Goal: Task Accomplishment & Management: Use online tool/utility

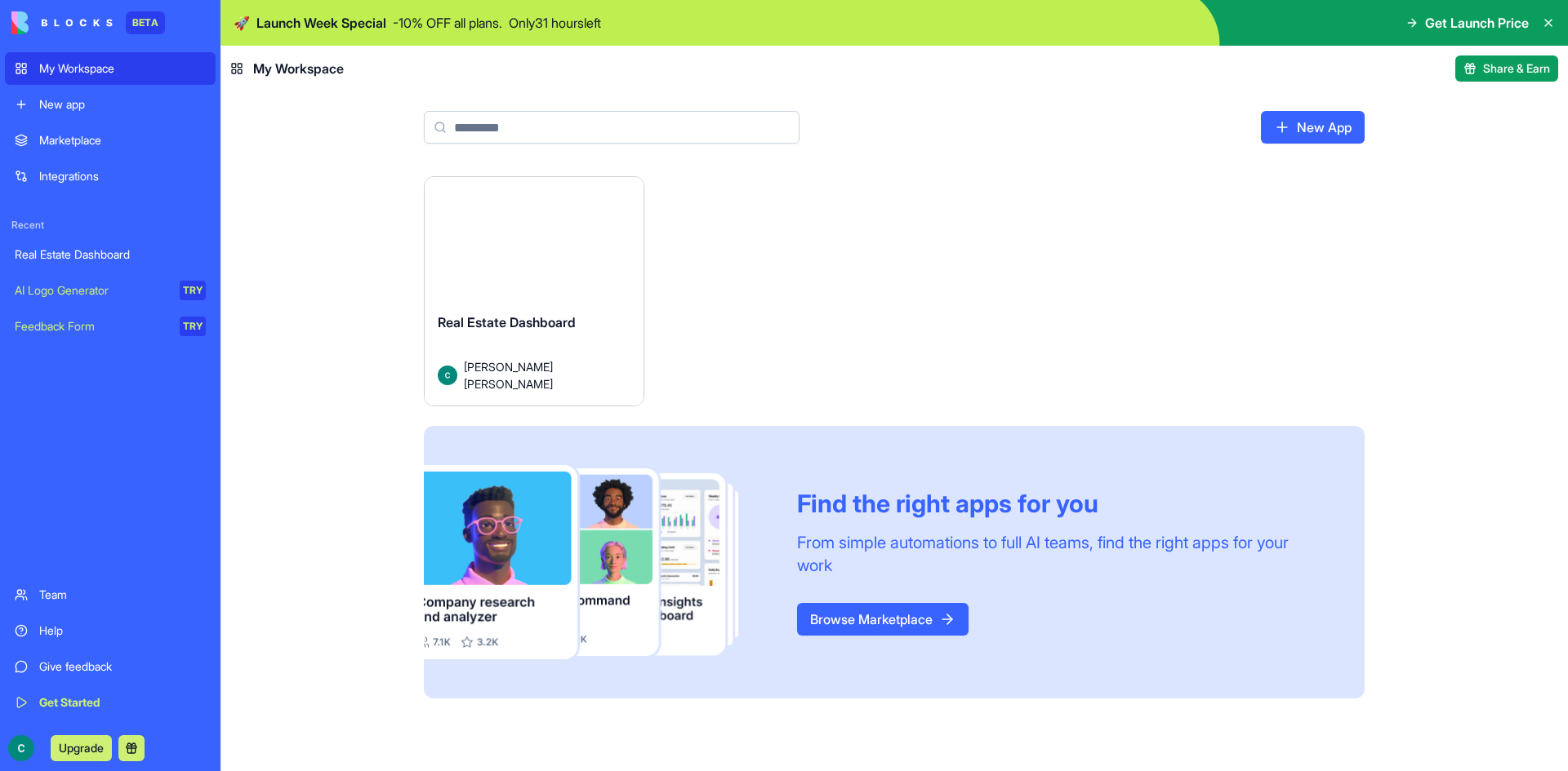
click at [143, 187] on link "Integrations" at bounding box center [110, 176] width 211 height 33
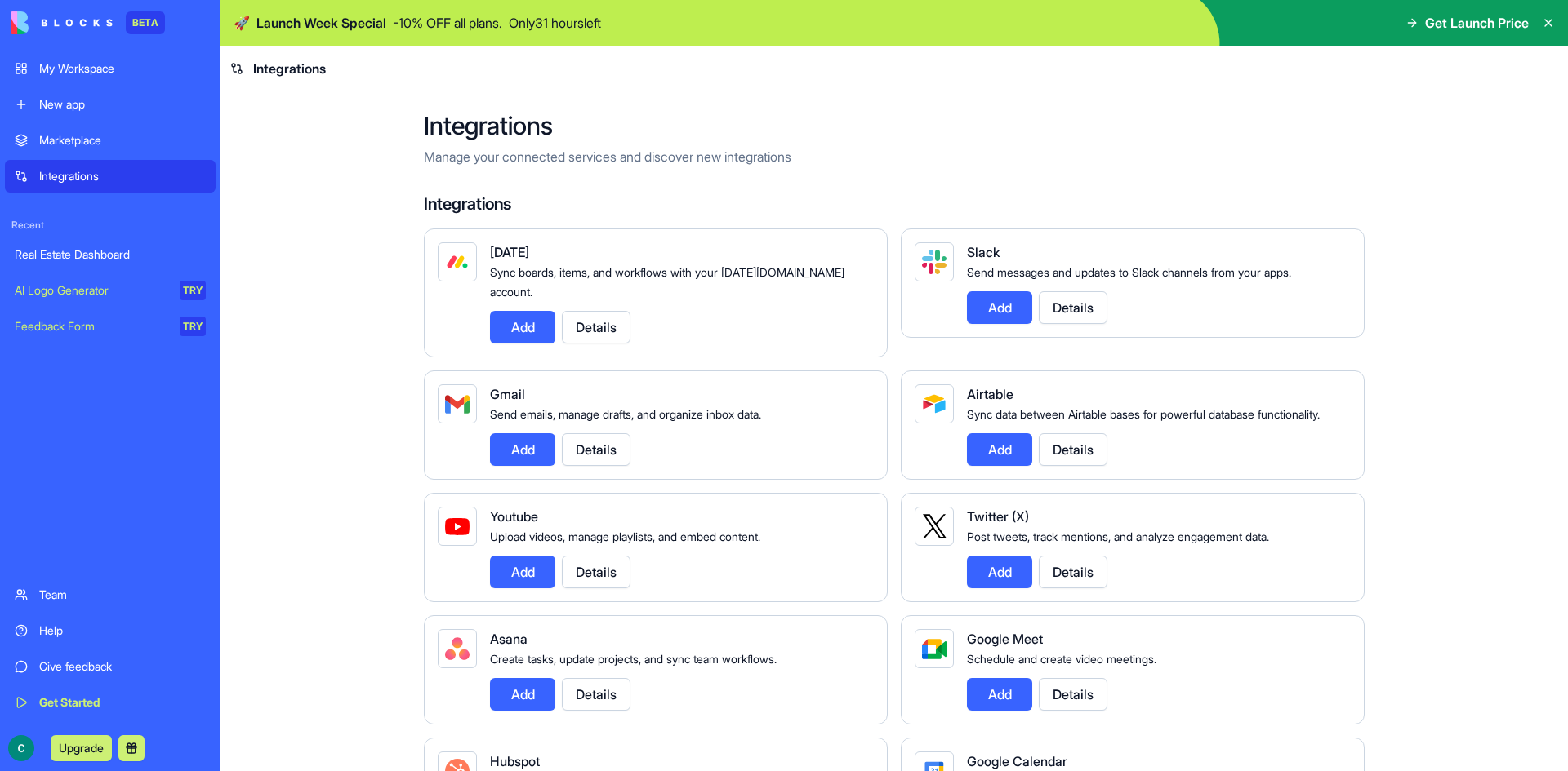
click at [507, 434] on button "Add" at bounding box center [522, 450] width 65 height 33
click at [656, 437] on div "Add Details" at bounding box center [674, 450] width 370 height 33
click at [591, 434] on button "Details" at bounding box center [595, 450] width 68 height 33
click at [581, 440] on button "Details" at bounding box center [595, 450] width 68 height 33
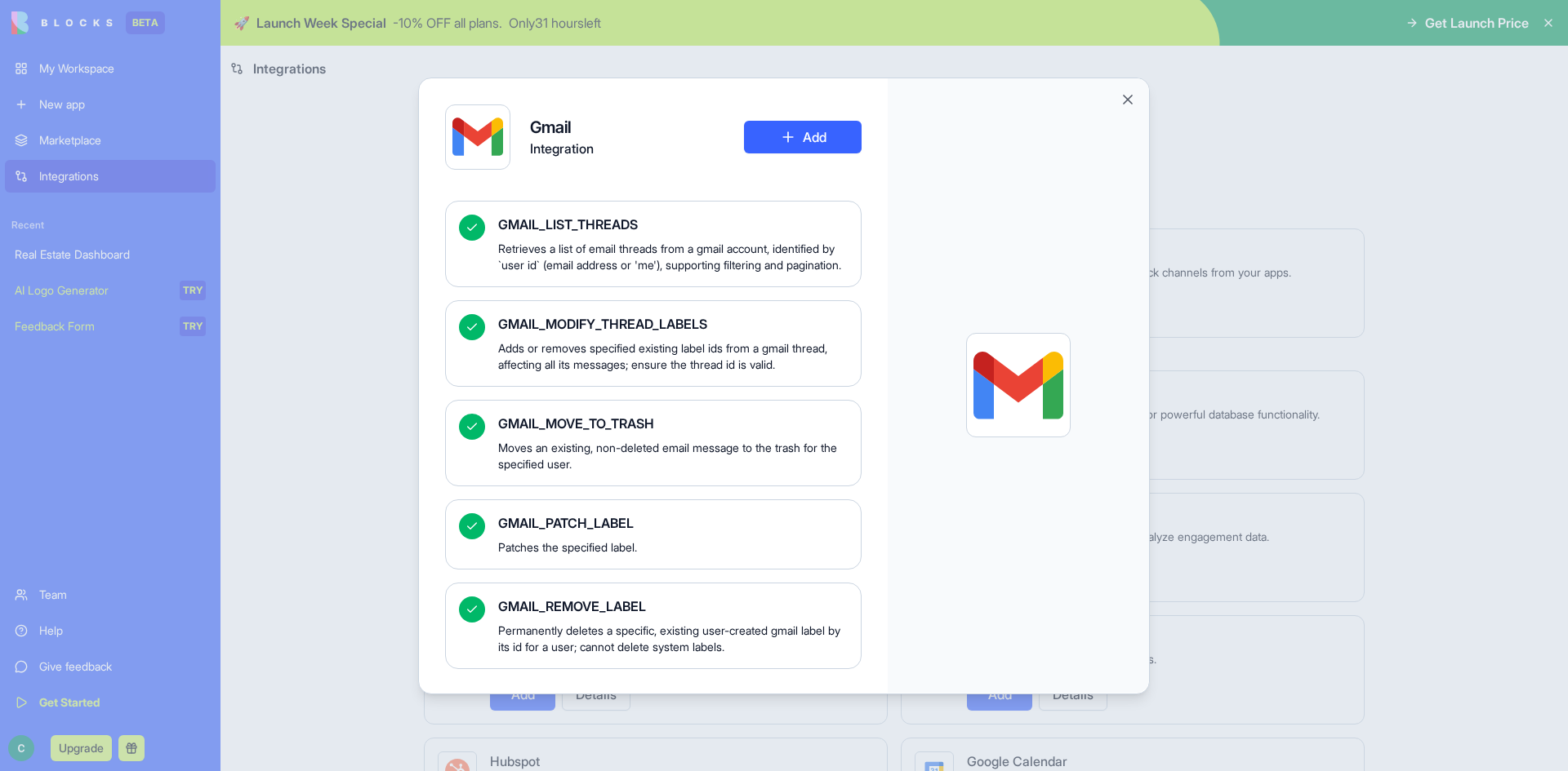
scroll to position [317, 0]
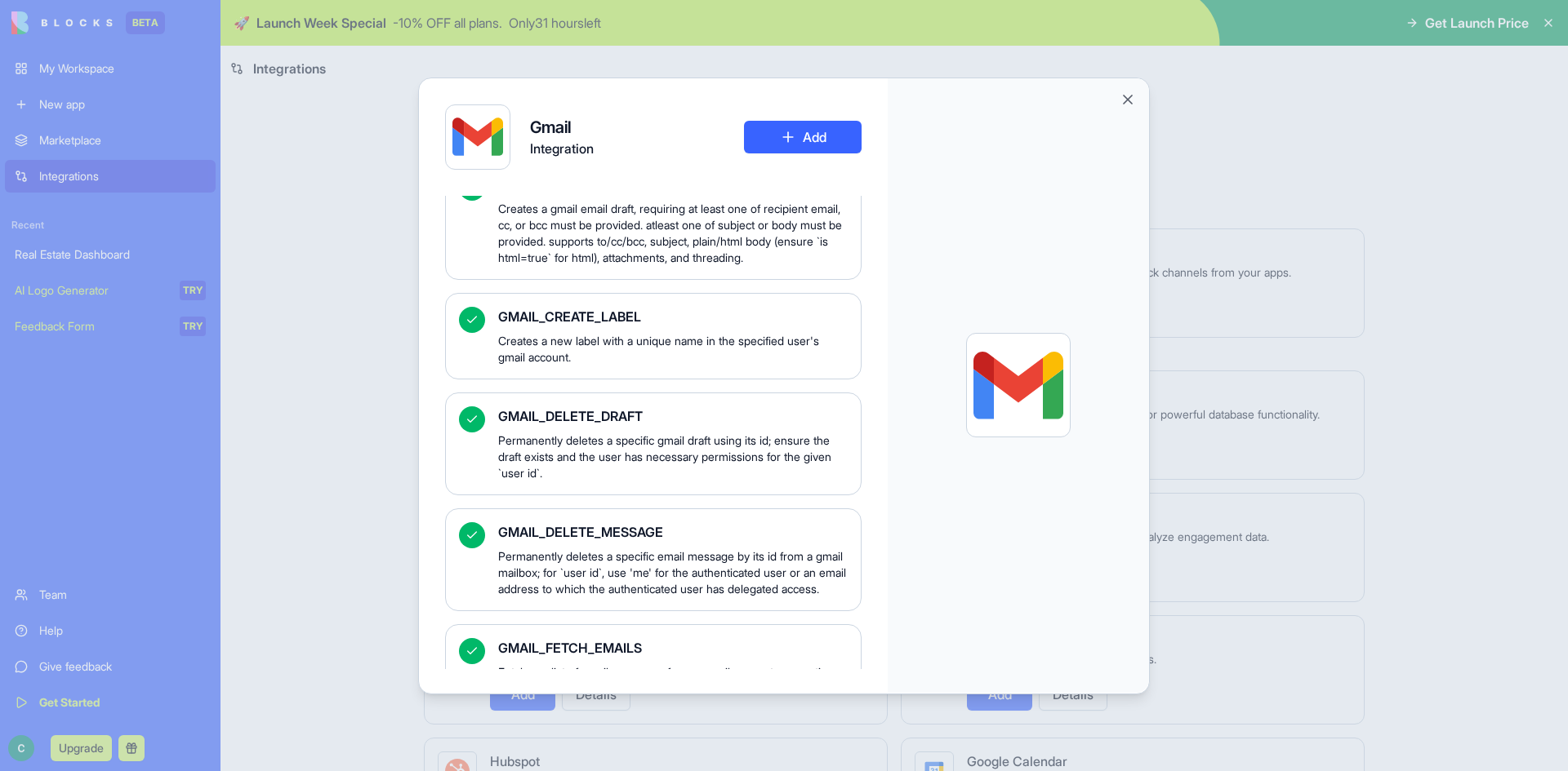
click at [818, 143] on button "Add" at bounding box center [802, 137] width 117 height 33
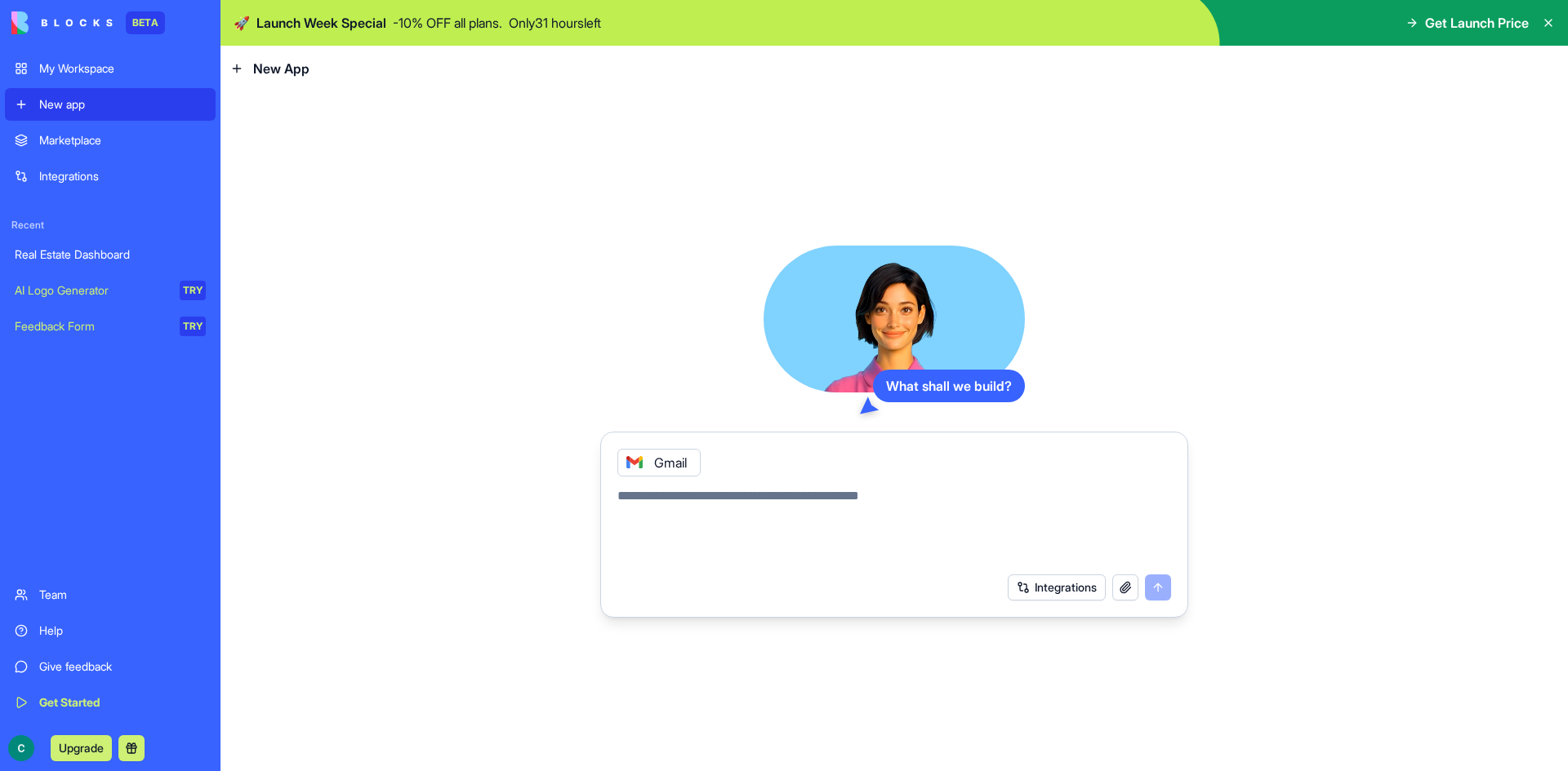
click at [1011, 602] on div "Integrations" at bounding box center [894, 587] width 573 height 46
click at [1031, 590] on button "Integrations" at bounding box center [1056, 586] width 98 height 26
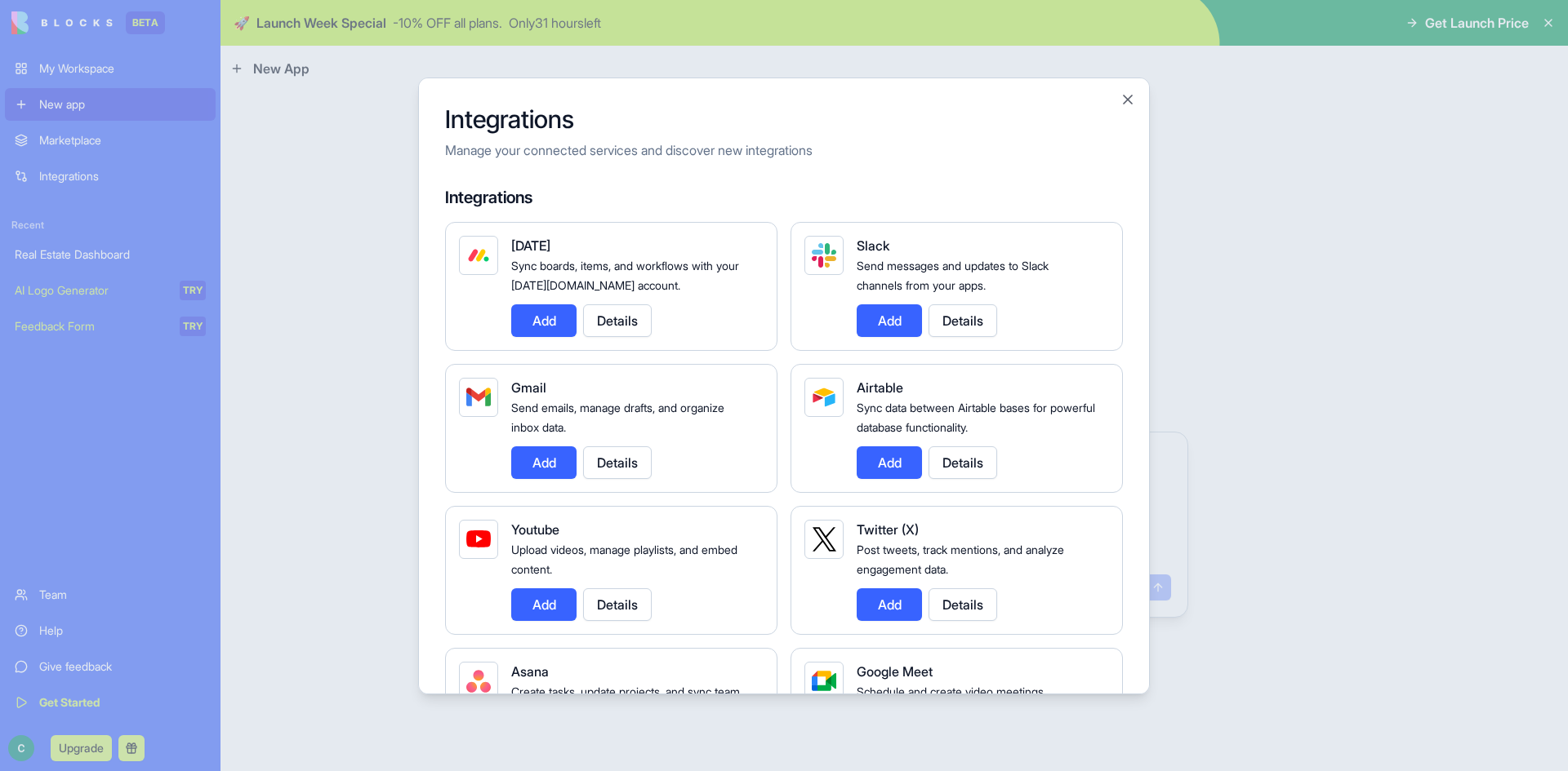
click at [1141, 98] on div "Integrations Manage your connected services and discover new integrations Integ…" at bounding box center [784, 386] width 731 height 617
click at [1132, 99] on button "Close" at bounding box center [1127, 99] width 16 height 16
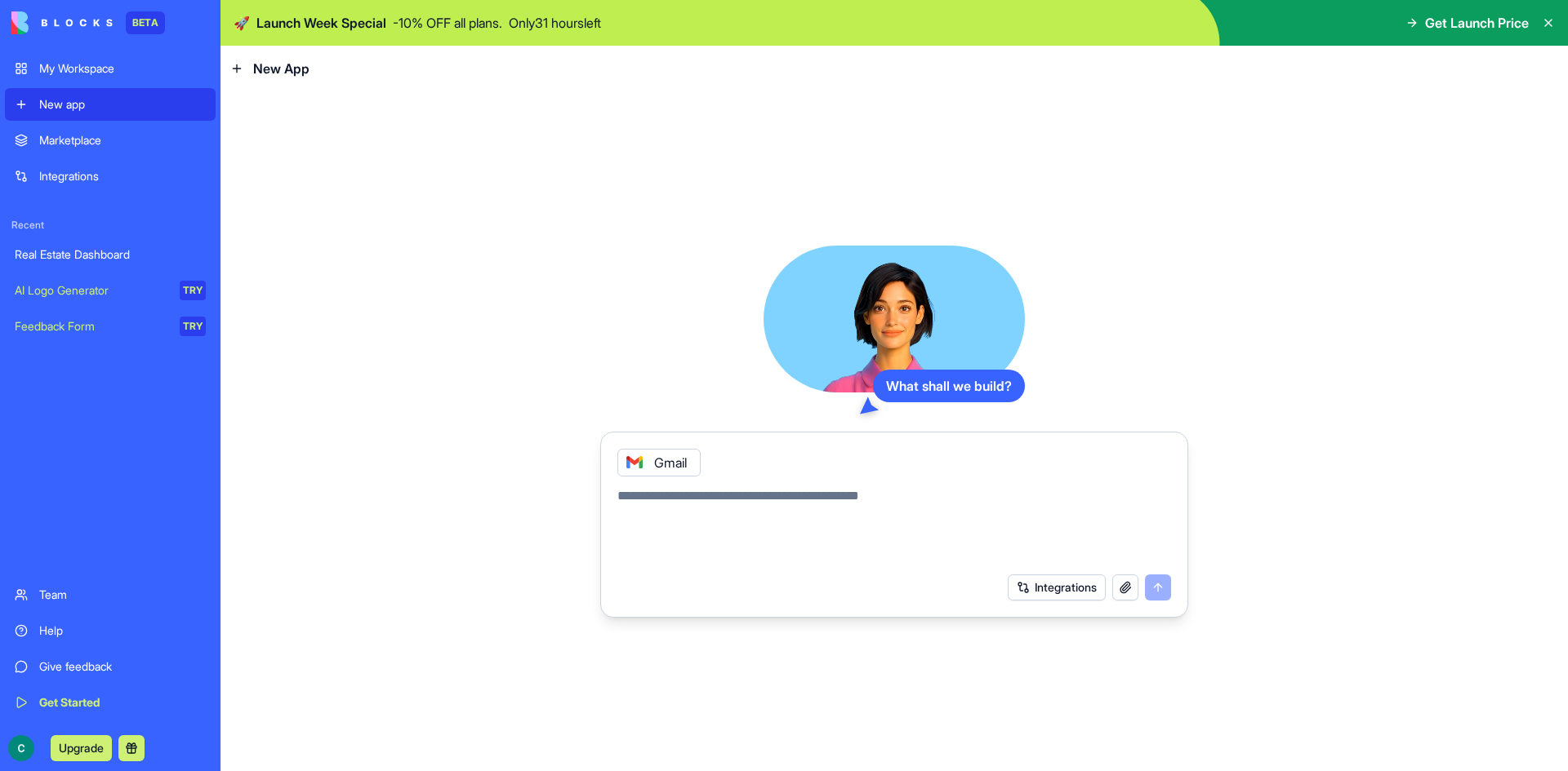
click at [889, 505] on textarea at bounding box center [894, 525] width 553 height 78
type textarea "**********"
